Goal: Information Seeking & Learning: Learn about a topic

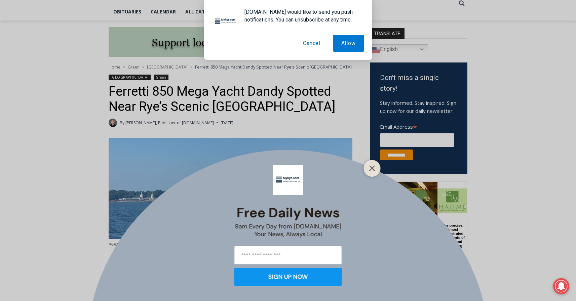
scroll to position [253, 0]
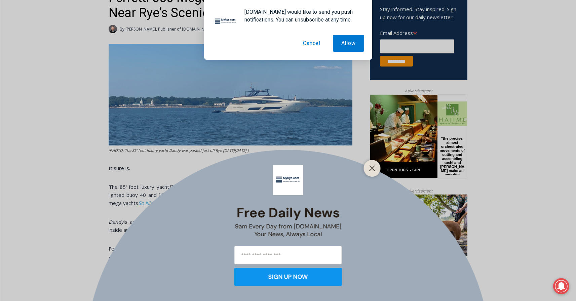
click at [68, 125] on div "Free Daily News 9am Every Day from MyRye.com Your News, Always Local SIGN UP NOW" at bounding box center [288, 150] width 576 height 301
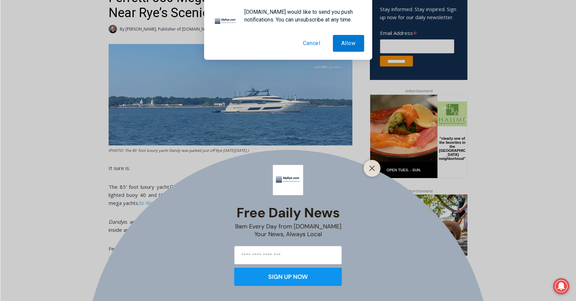
click at [318, 43] on button "Cancel" at bounding box center [312, 43] width 34 height 17
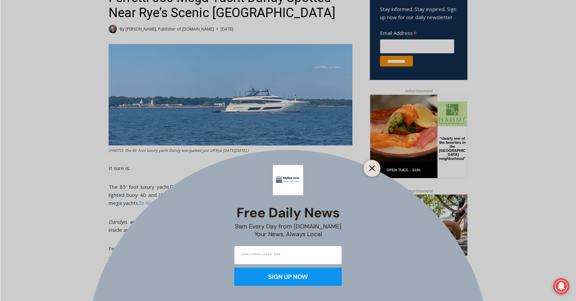
click at [373, 168] on line "Close" at bounding box center [372, 168] width 5 height 5
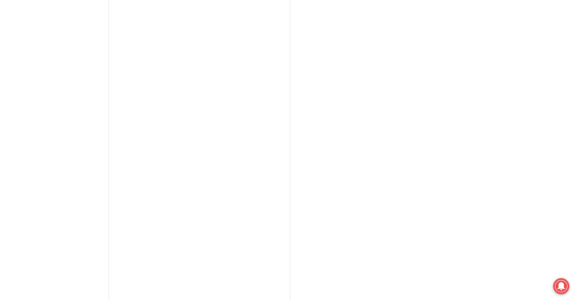
scroll to position [1693, 0]
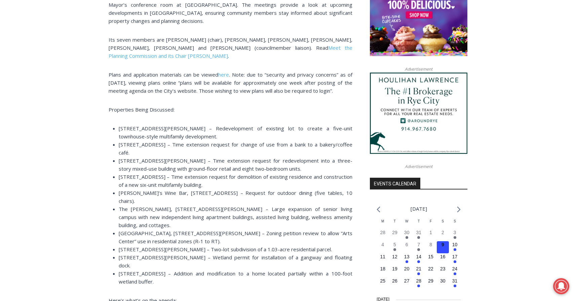
scroll to position [574, 0]
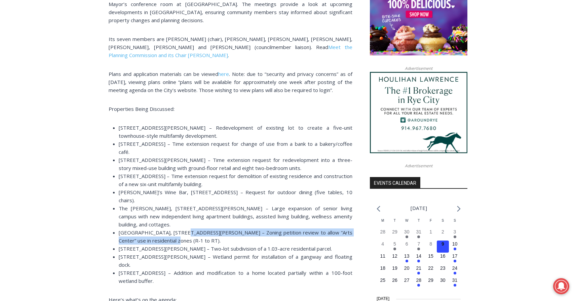
click at [179, 229] on li "[GEOGRAPHIC_DATA], [STREET_ADDRESS][PERSON_NAME] – Zoning petition review to al…" at bounding box center [236, 237] width 234 height 16
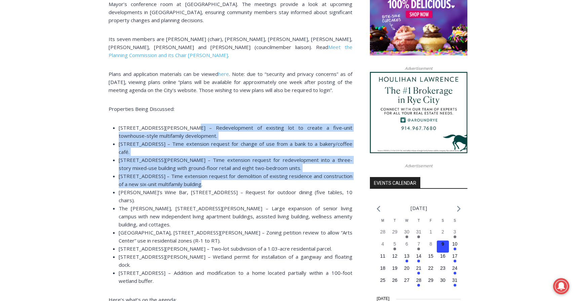
drag, startPoint x: 192, startPoint y: 125, endPoint x: 203, endPoint y: 169, distance: 45.4
click at [203, 169] on ul "[STREET_ADDRESS][PERSON_NAME] – Redevelopment of existing lot to create a five-…" at bounding box center [231, 204] width 244 height 161
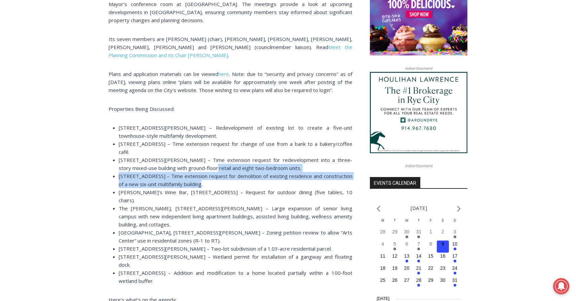
drag, startPoint x: 203, startPoint y: 154, endPoint x: 205, endPoint y: 169, distance: 14.9
click at [205, 169] on ul "[STREET_ADDRESS][PERSON_NAME] – Redevelopment of existing lot to create a five-…" at bounding box center [231, 204] width 244 height 161
click at [202, 172] on li "[STREET_ADDRESS] – Time extension request for demolition of existing residence …" at bounding box center [236, 180] width 234 height 16
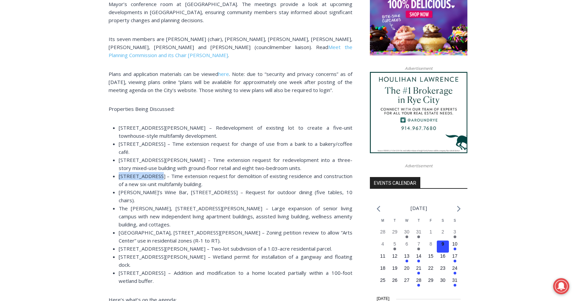
drag, startPoint x: 155, startPoint y: 163, endPoint x: 114, endPoint y: 165, distance: 41.1
click at [119, 172] on li "[STREET_ADDRESS] – Time extension request for demolition of existing residence …" at bounding box center [236, 180] width 234 height 16
copy span "[STREET_ADDRESS]"
drag, startPoint x: 162, startPoint y: 139, endPoint x: 112, endPoint y: 139, distance: 49.8
click at [112, 139] on ul "[STREET_ADDRESS][PERSON_NAME] – Redevelopment of existing lot to create a five-…" at bounding box center [231, 204] width 244 height 161
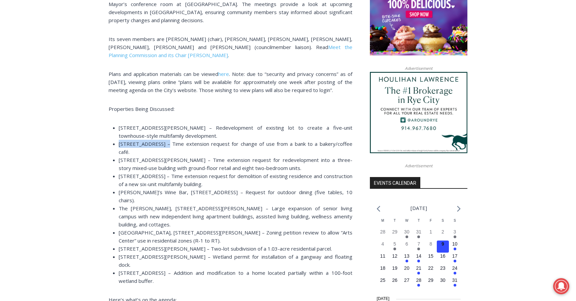
copy span "[STREET_ADDRESS]"
drag, startPoint x: 169, startPoint y: 147, endPoint x: 110, endPoint y: 144, distance: 58.3
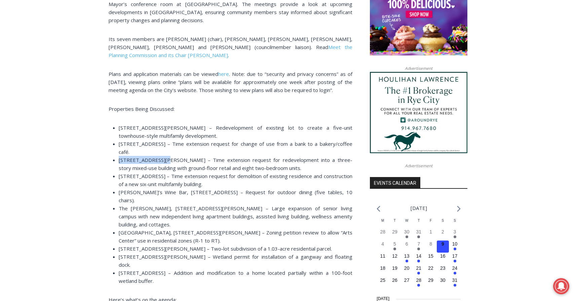
click at [110, 144] on ul "[STREET_ADDRESS][PERSON_NAME] – Redevelopment of existing lot to create a five-…" at bounding box center [231, 204] width 244 height 161
copy span "[STREET_ADDRESS][PERSON_NAME]"
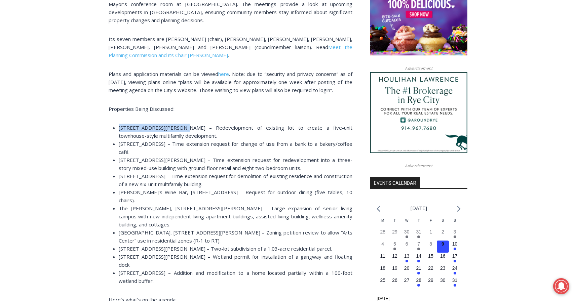
drag, startPoint x: 184, startPoint y: 123, endPoint x: 118, endPoint y: 122, distance: 65.9
click at [119, 124] on span "[STREET_ADDRESS][PERSON_NAME] – Redevelopment of existing lot to create a five-…" at bounding box center [236, 131] width 234 height 15
copy span "[STREET_ADDRESS][PERSON_NAME]"
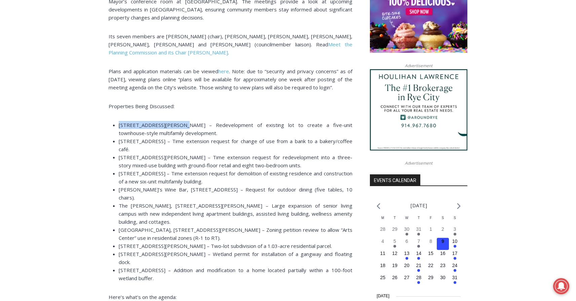
scroll to position [620, 0]
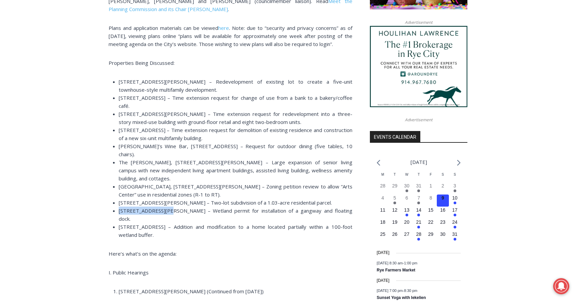
drag, startPoint x: 165, startPoint y: 180, endPoint x: 107, endPoint y: 180, distance: 57.9
copy span "[STREET_ADDRESS][PERSON_NAME]"
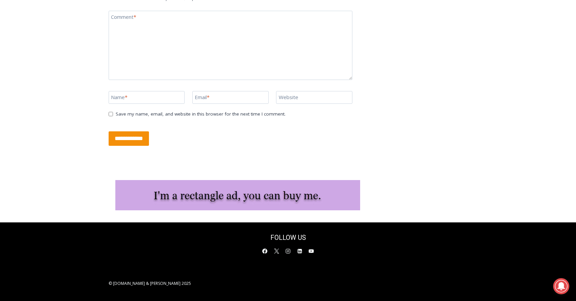
scroll to position [1402, 0]
